Goal: Book appointment/travel/reservation

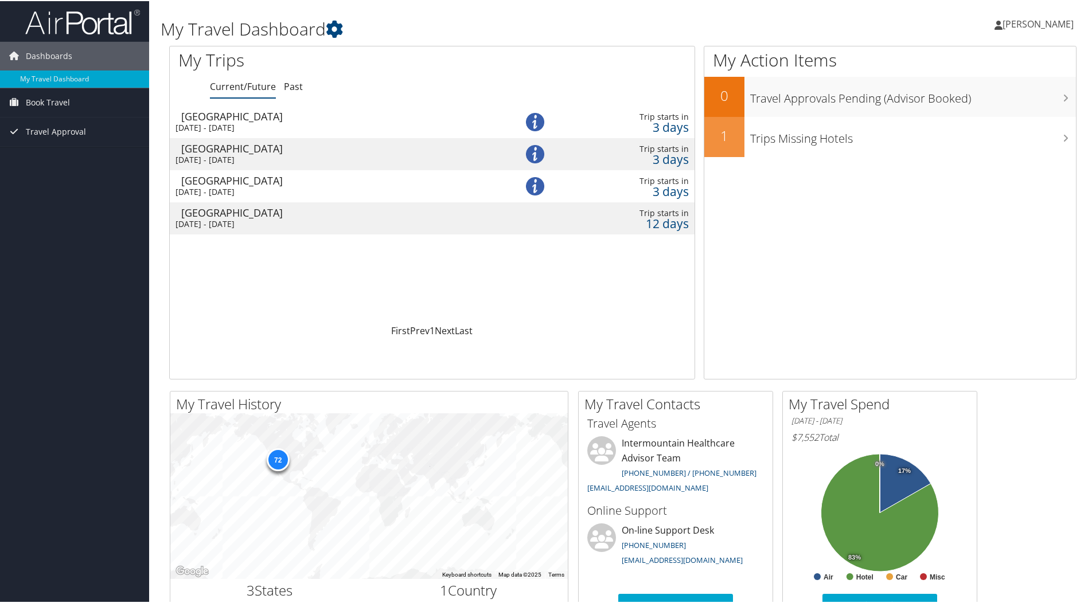
click at [223, 216] on div "Salt Lake City" at bounding box center [336, 212] width 311 height 10
click at [60, 101] on span "Book Travel" at bounding box center [48, 101] width 44 height 29
click at [63, 142] on link "Book/Manage Online Trips" at bounding box center [74, 141] width 149 height 17
